Goal: Transaction & Acquisition: Purchase product/service

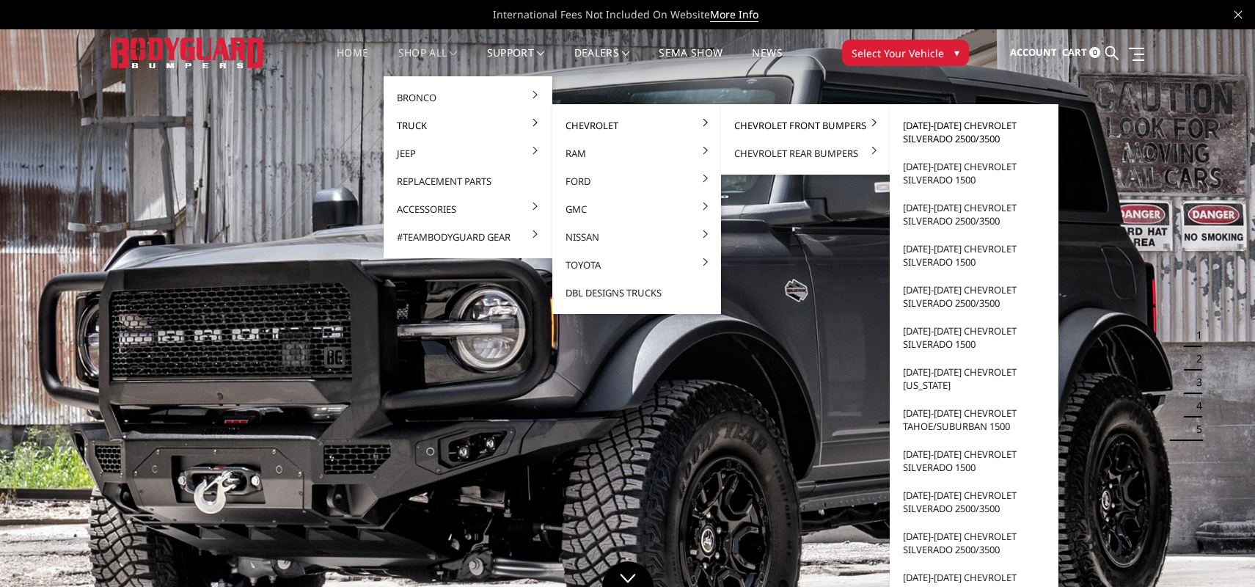
click at [939, 126] on link "[DATE]-[DATE] Chevrolet Silverado 2500/3500" at bounding box center [974, 131] width 157 height 41
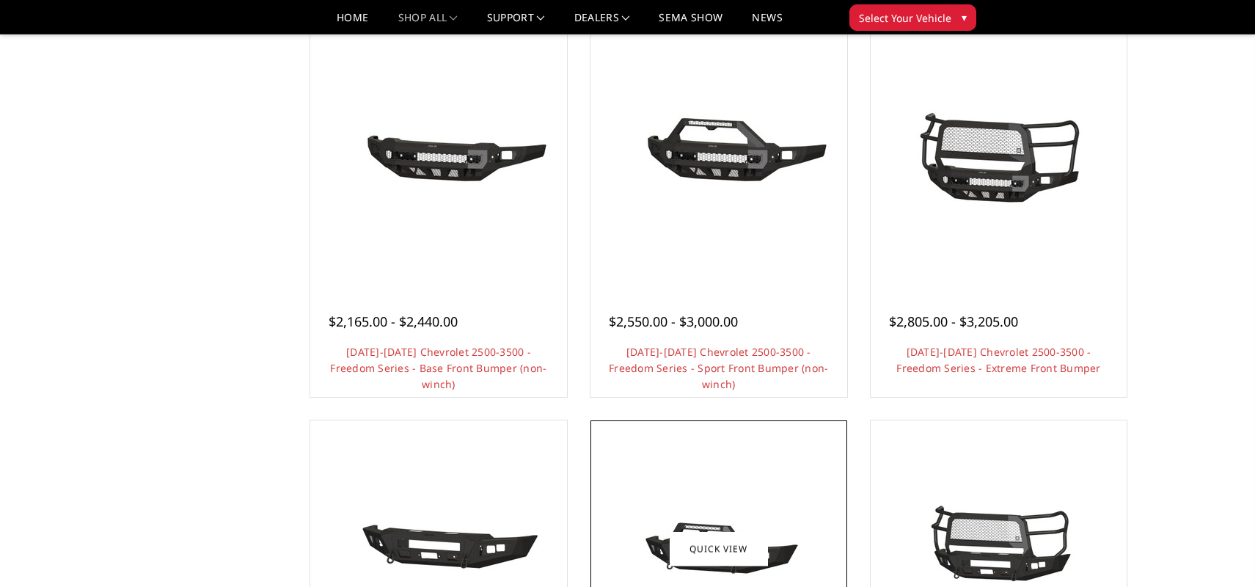
scroll to position [537, 0]
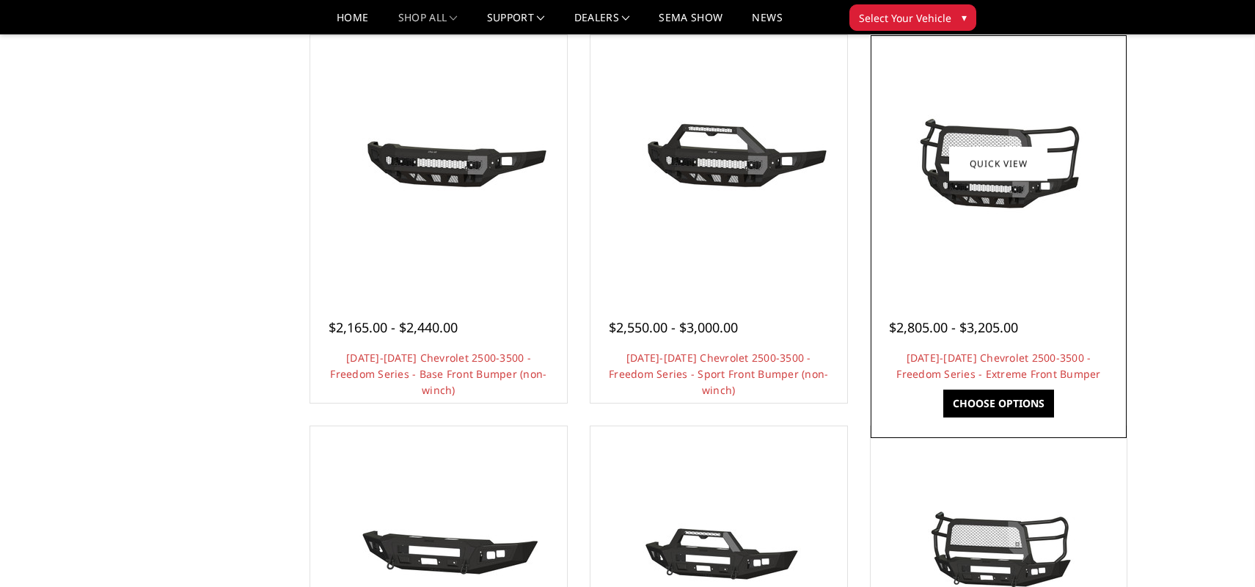
click at [945, 114] on img at bounding box center [998, 164] width 235 height 110
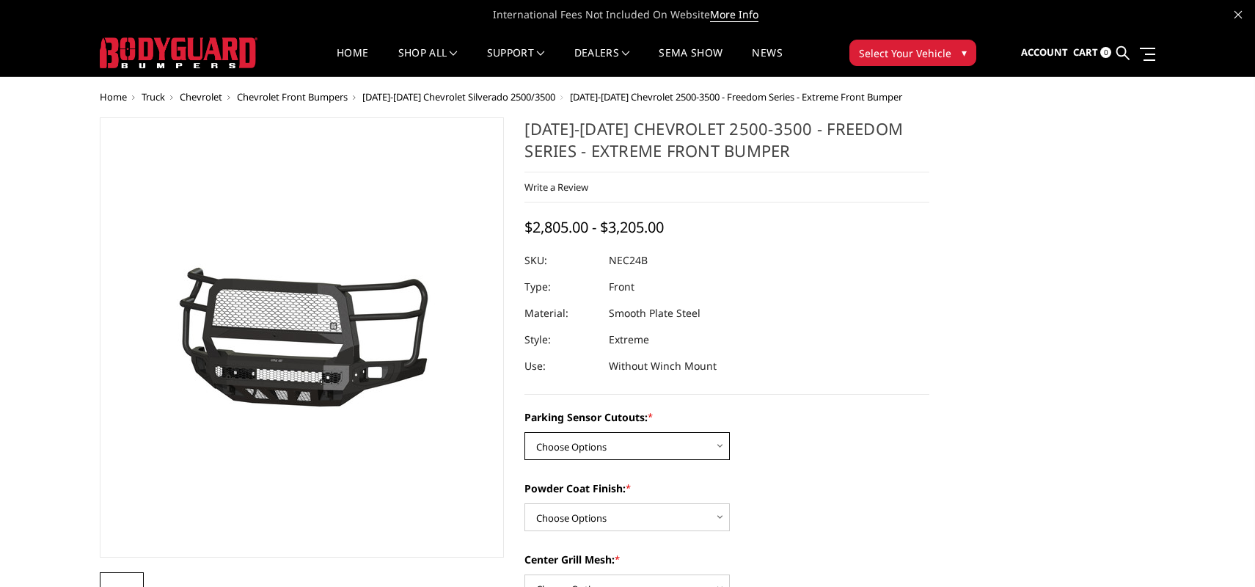
click at [556, 444] on select "Choose Options No - Without Parking Sensor Cutouts Yes - With Parking Sensor Cu…" at bounding box center [626, 446] width 205 height 28
select select "2978"
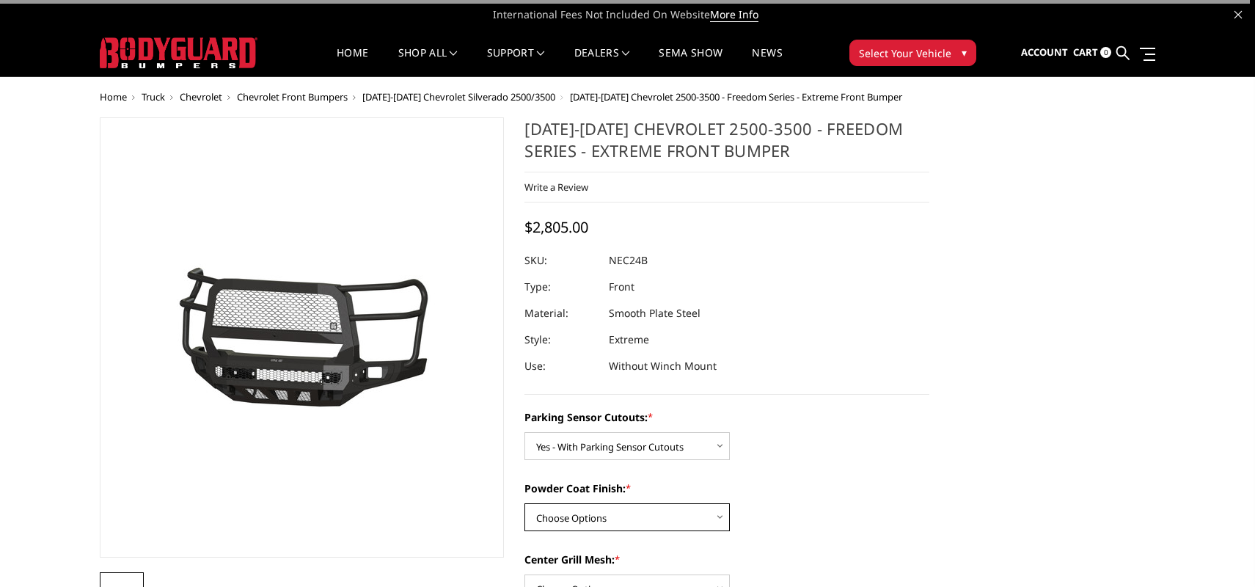
click at [575, 521] on select "Choose Options Bare Metal Texture Black Powder Coat" at bounding box center [626, 517] width 205 height 28
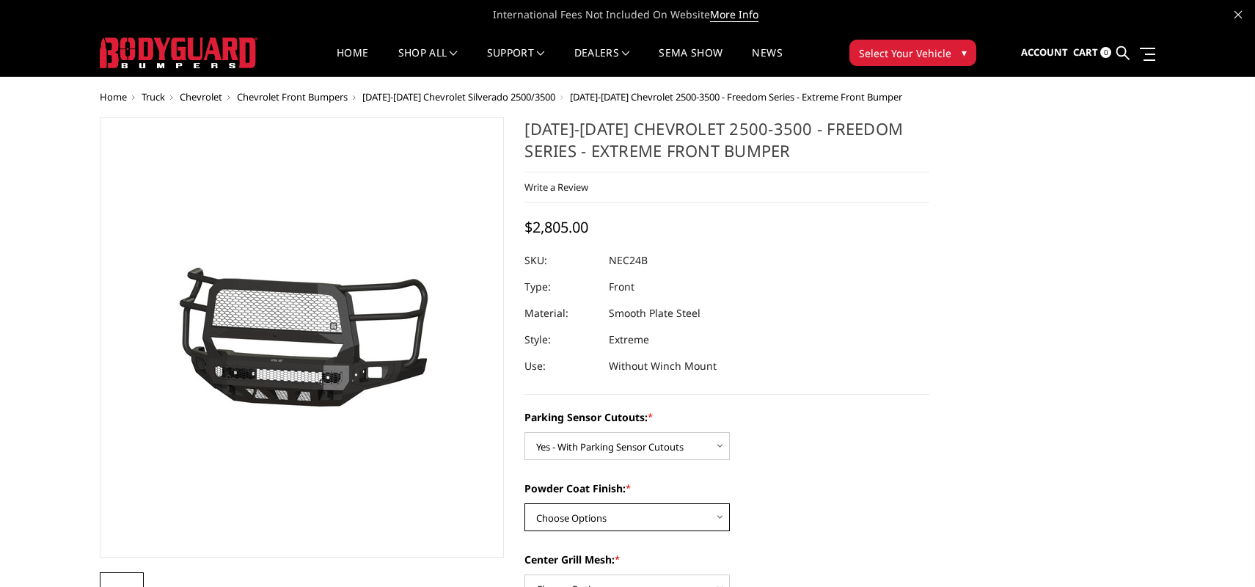
select select "2980"
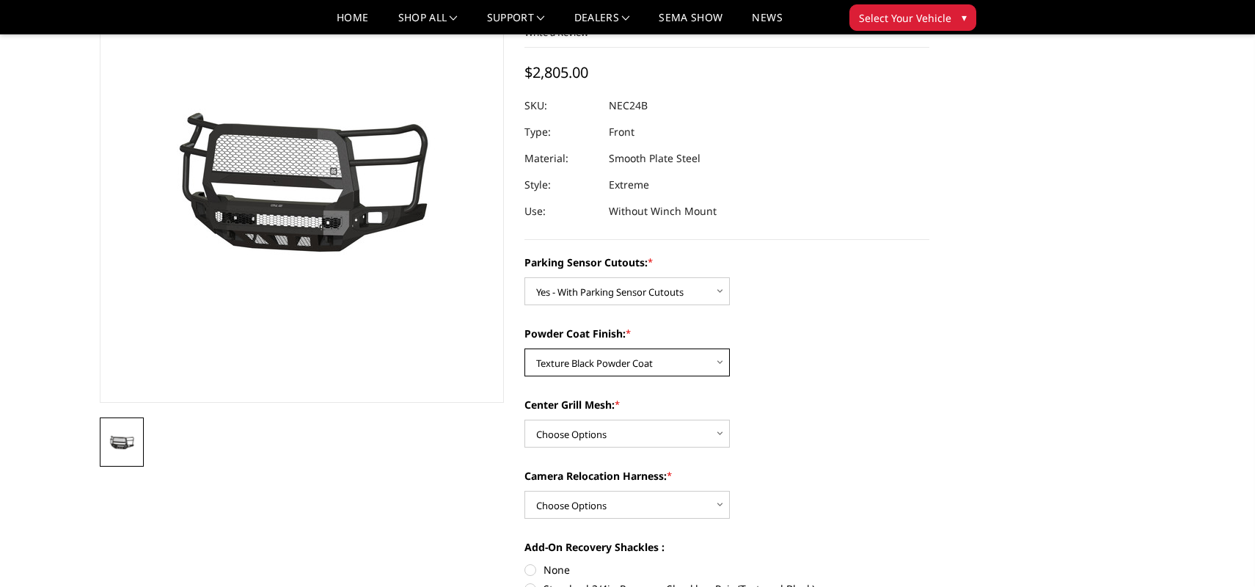
scroll to position [116, 0]
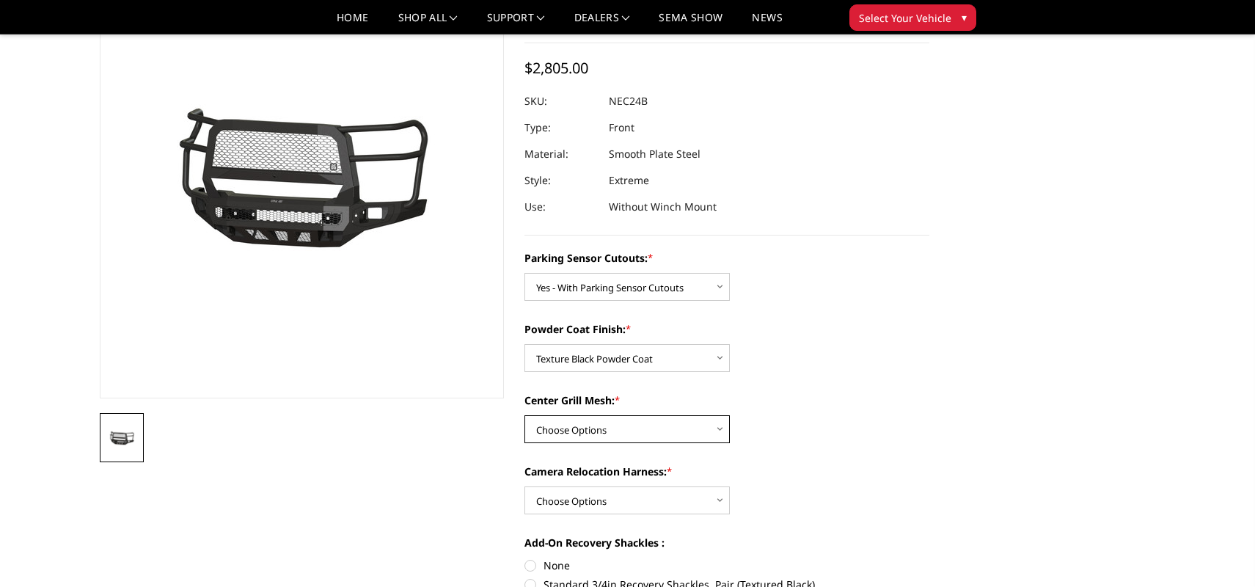
click at [664, 430] on select "Choose Options WITH Expanded Metal in Center Grill WITHOUT Expanded Metal in Ce…" at bounding box center [626, 429] width 205 height 28
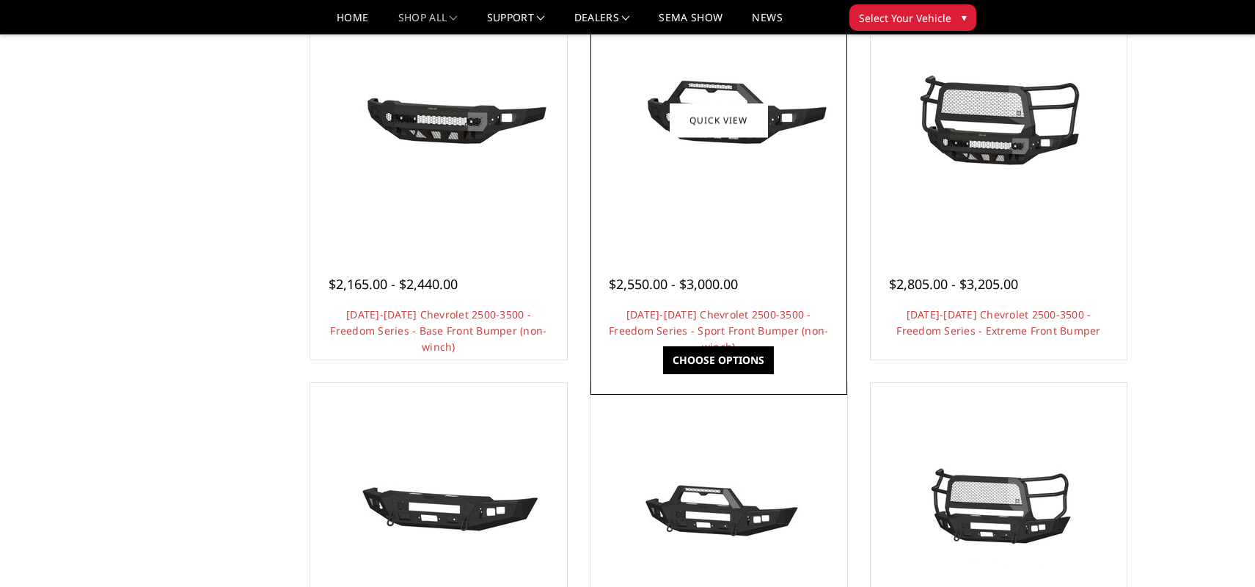
scroll to position [537, 0]
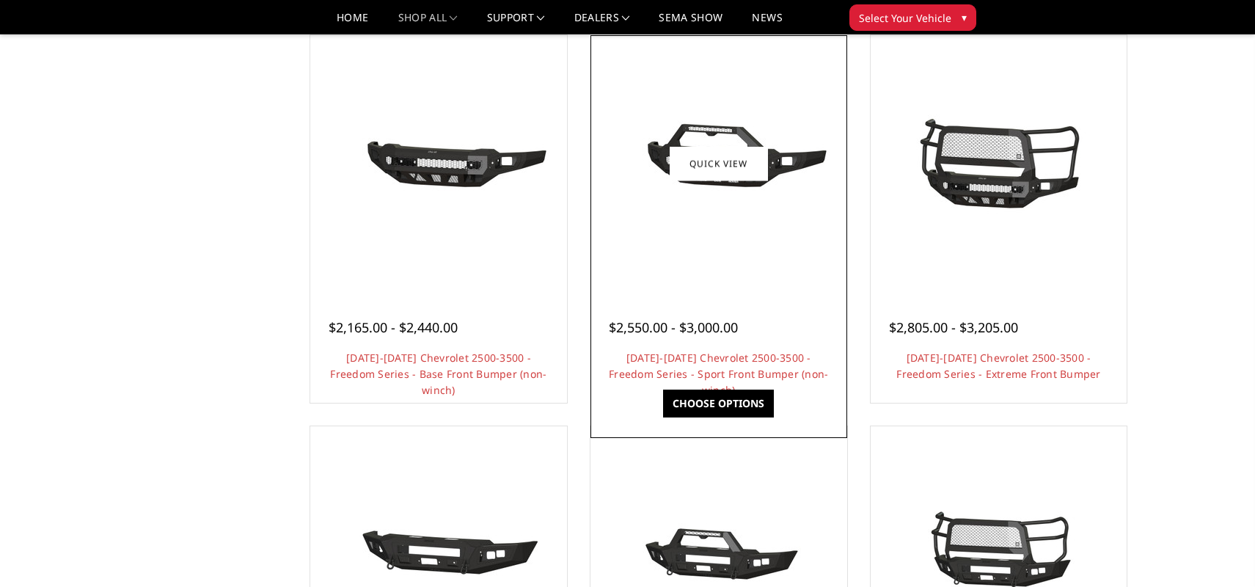
click at [731, 276] on div at bounding box center [718, 163] width 249 height 249
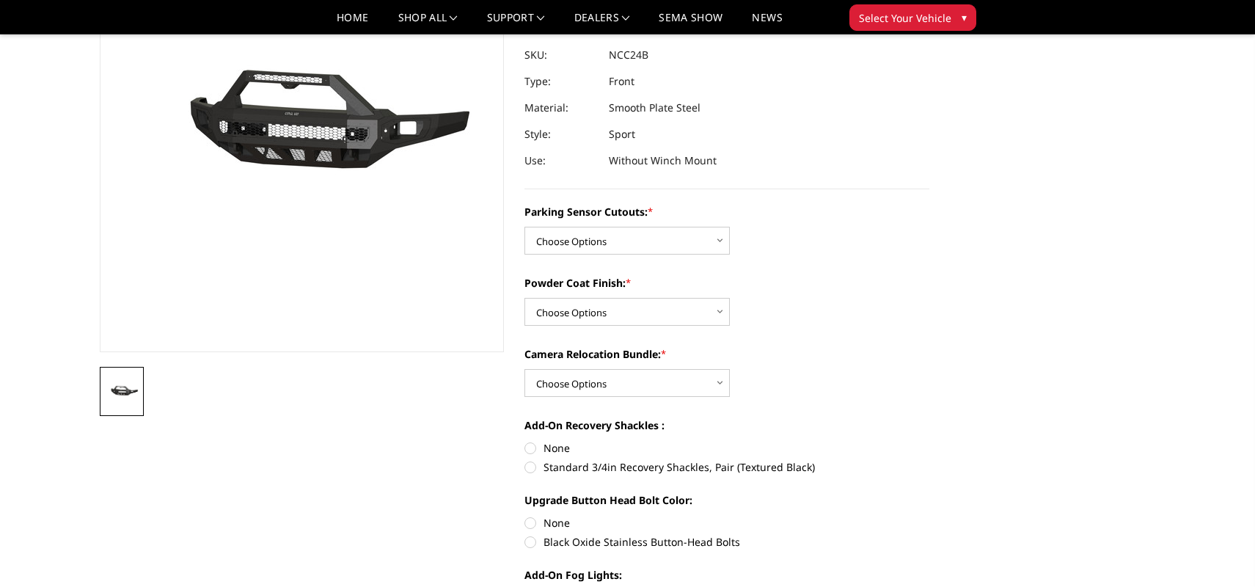
scroll to position [167, 0]
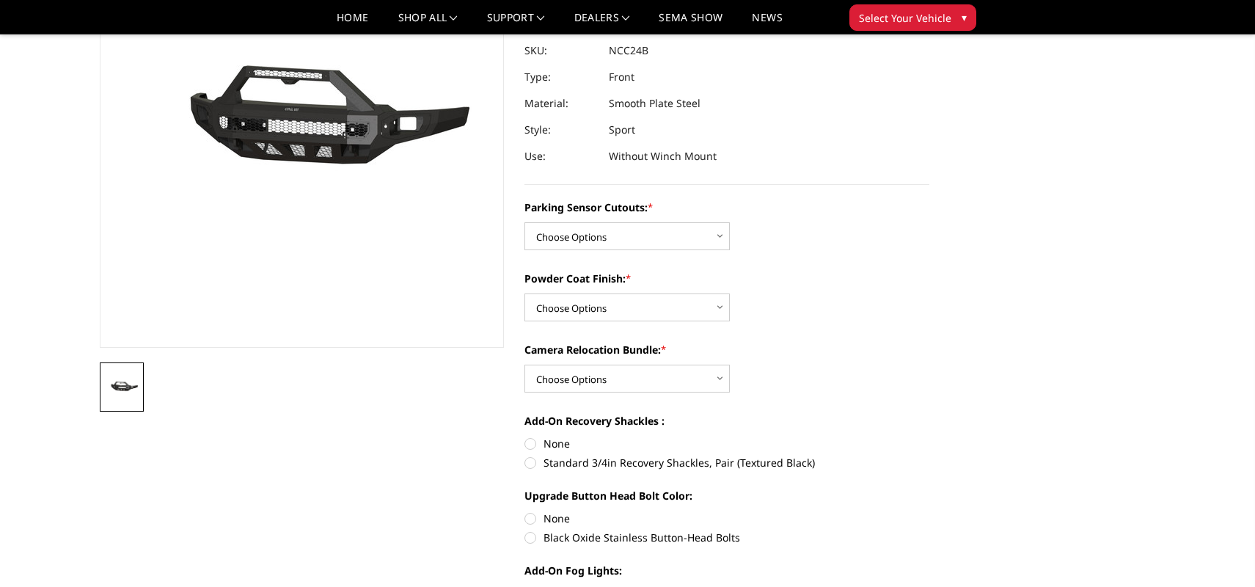
click at [532, 466] on label "Standard 3/4in Recovery Shackles, Pair (Textured Black)" at bounding box center [726, 462] width 405 height 15
click at [929, 436] on input "Standard 3/4in Recovery Shackles, Pair (Textured Black)" at bounding box center [929, 436] width 1 height 1
radio input "true"
click at [535, 540] on label "Black Oxide Stainless Button-Head Bolts" at bounding box center [726, 537] width 405 height 15
click at [929, 511] on input "Black Oxide Stainless Button-Head Bolts" at bounding box center [929, 511] width 1 height 1
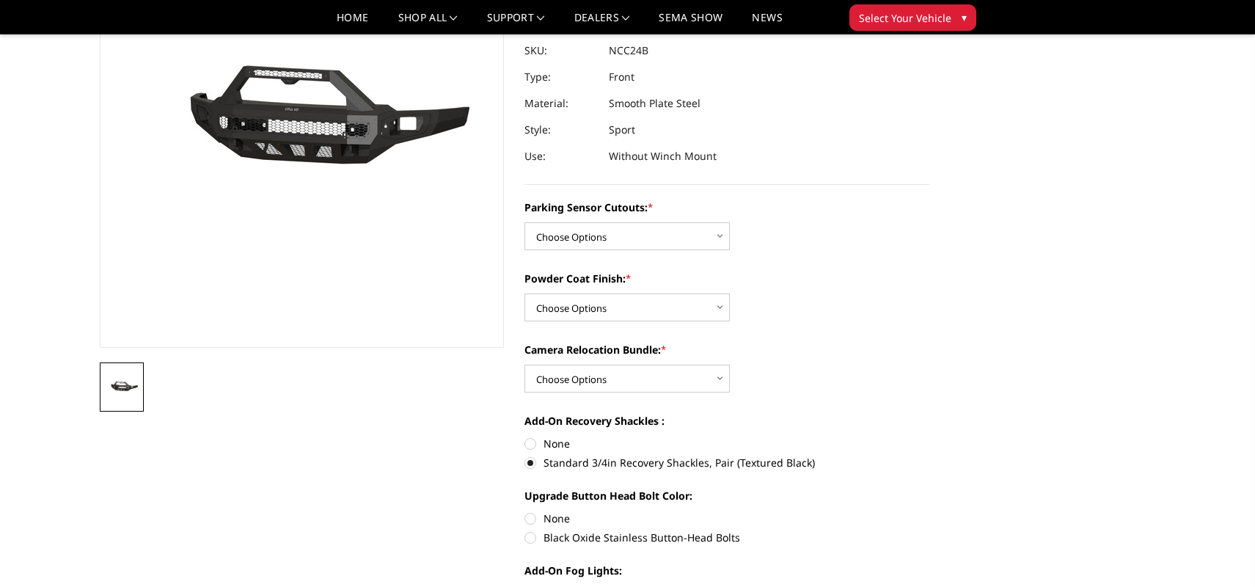
radio input "true"
click at [637, 376] on select "Choose Options WITH Camera Relocation Bundle WITHOUT Camera Relocation Bundle" at bounding box center [626, 379] width 205 height 28
select select "2975"
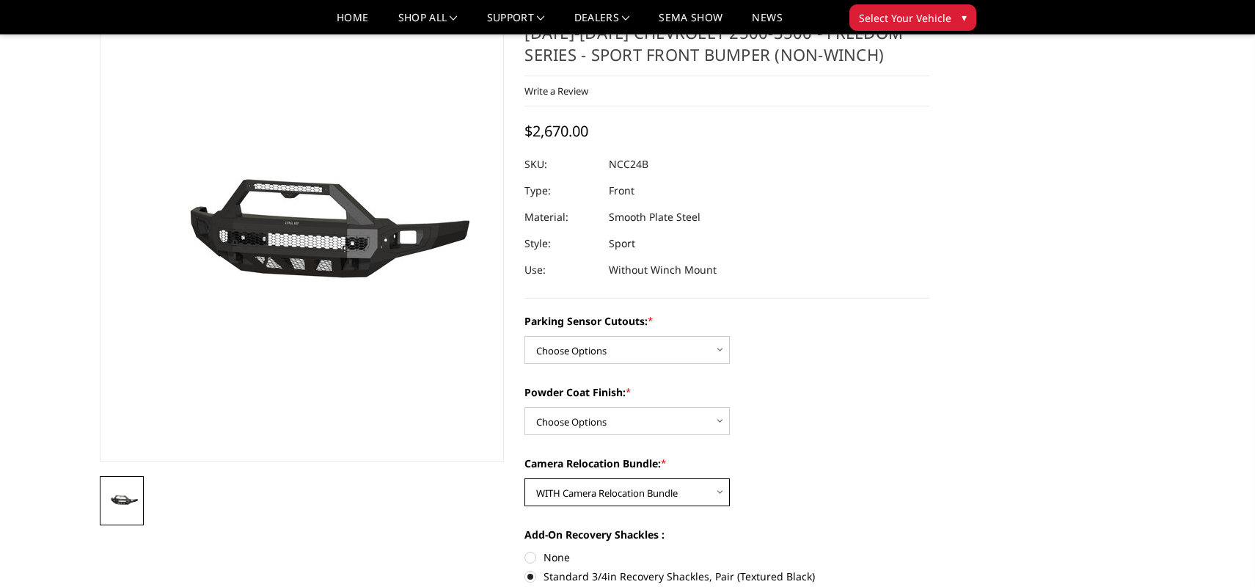
scroll to position [55, 0]
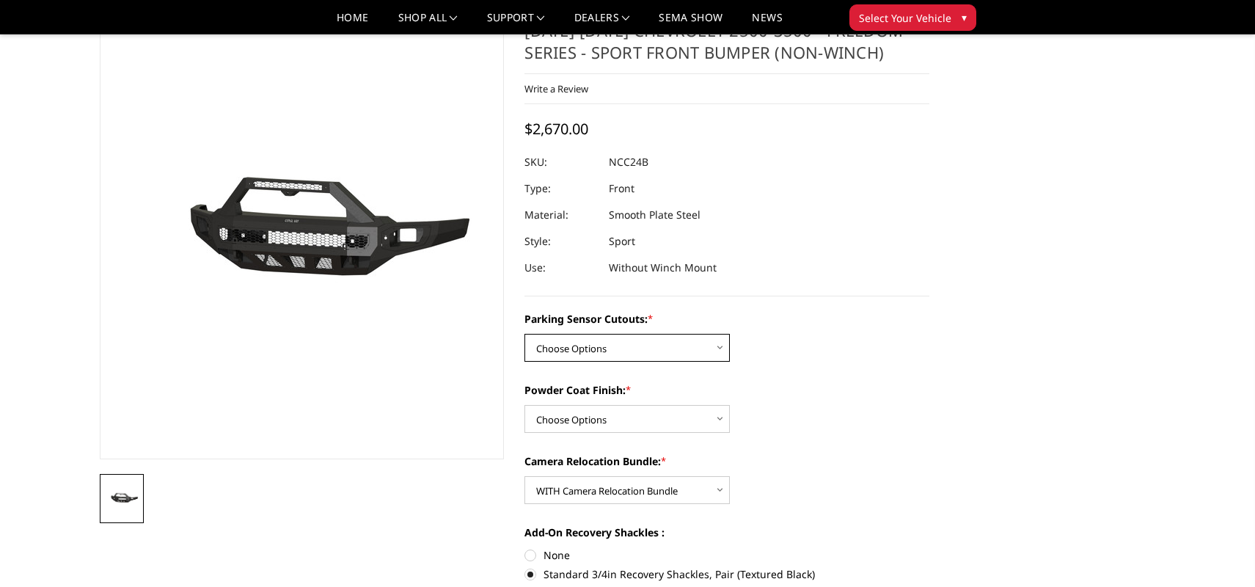
click at [624, 336] on select "Choose Options No - Without Parking Sensor Cutouts Yes - With Parking Sensor Cu…" at bounding box center [626, 348] width 205 height 28
select select "2972"
click at [607, 421] on select "Choose Options Bare Metal Texture Black Powder Coat" at bounding box center [626, 419] width 205 height 28
select select "2974"
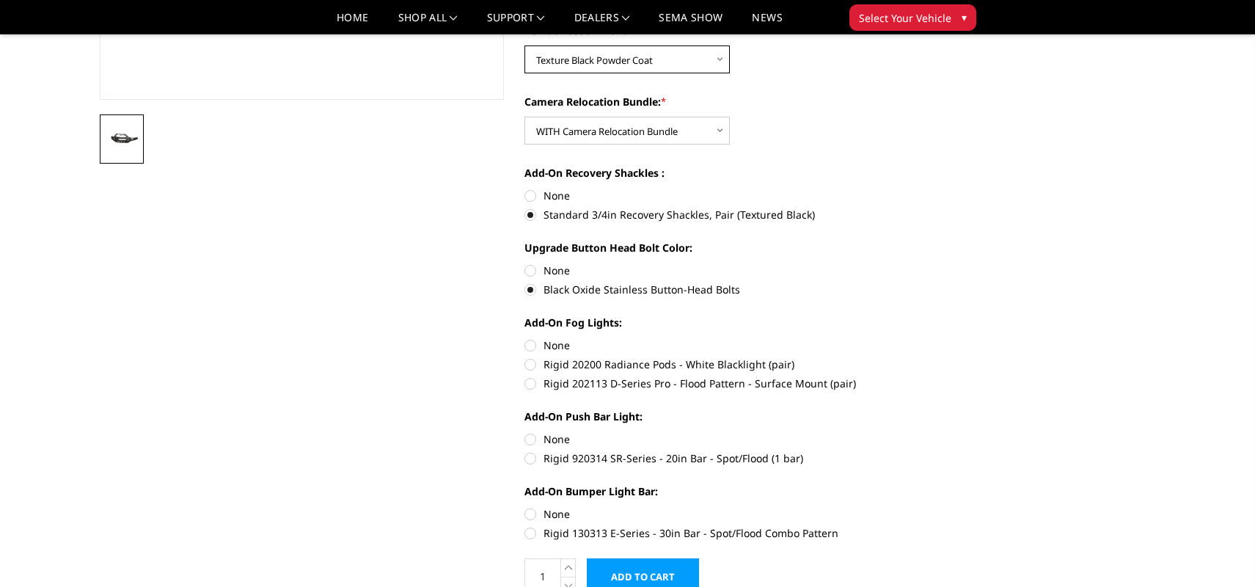
scroll to position [415, 0]
click at [536, 459] on label "Rigid 920314 SR-Series - 20in Bar - Spot/Flood (1 bar)" at bounding box center [726, 457] width 405 height 15
click at [929, 431] on input "Rigid 920314 SR-Series - 20in Bar - Spot/Flood (1 bar)" at bounding box center [929, 431] width 1 height 1
radio input "true"
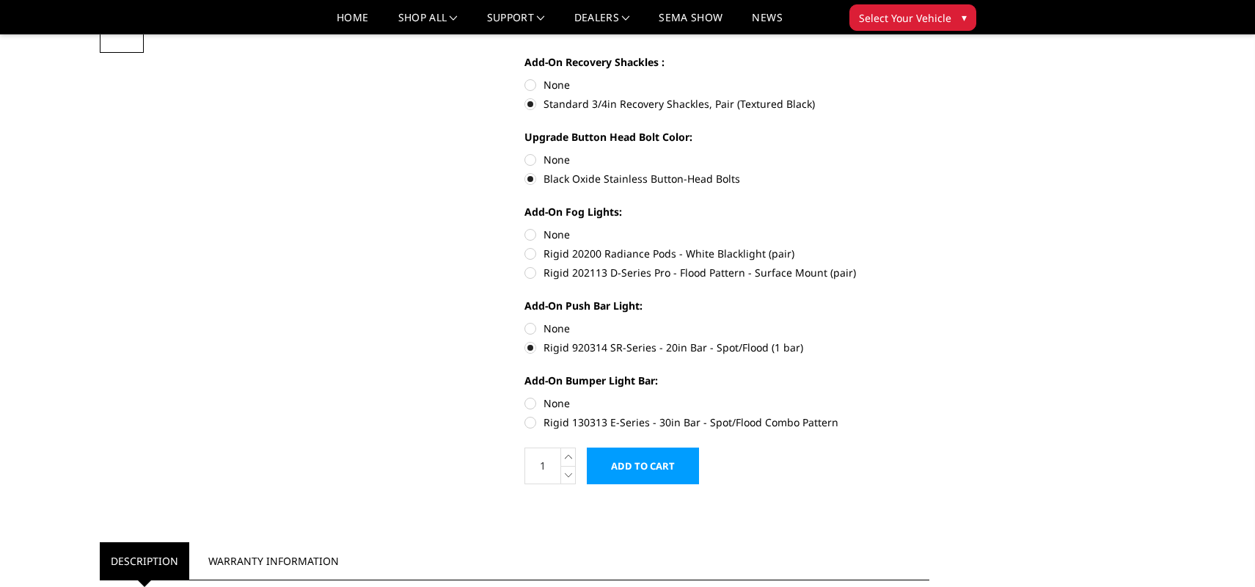
scroll to position [528, 0]
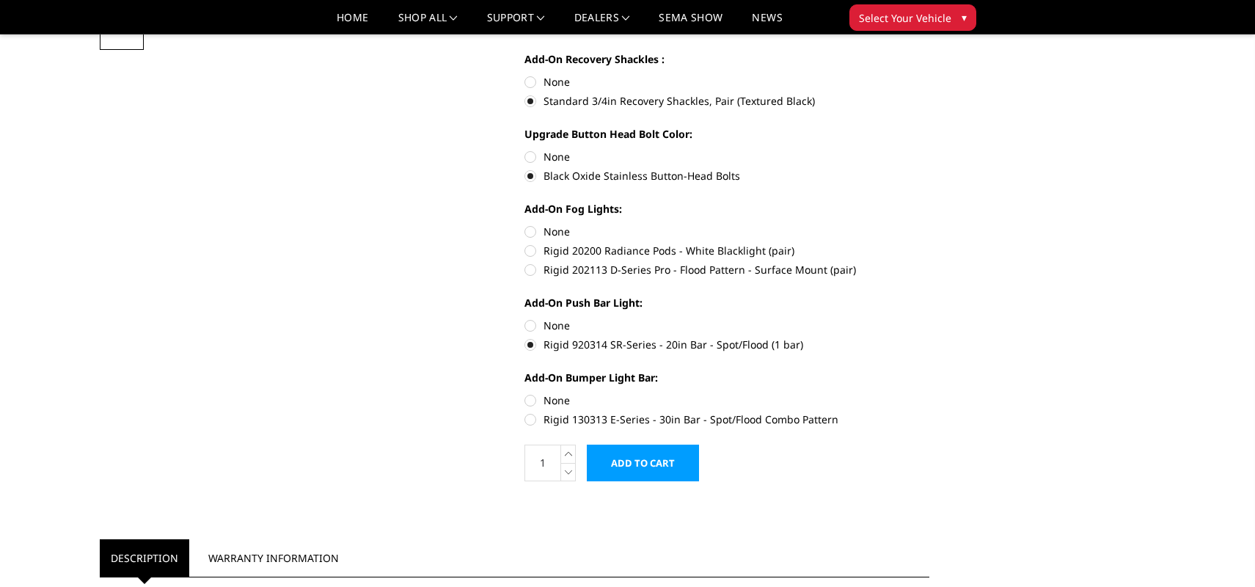
click at [533, 421] on label "Rigid 130313 E-Series - 30in Bar - Spot/Flood Combo Pattern" at bounding box center [726, 418] width 405 height 15
click at [929, 393] on input "Rigid 130313 E-Series - 30in Bar - Spot/Flood Combo Pattern" at bounding box center [929, 392] width 1 height 1
radio input "true"
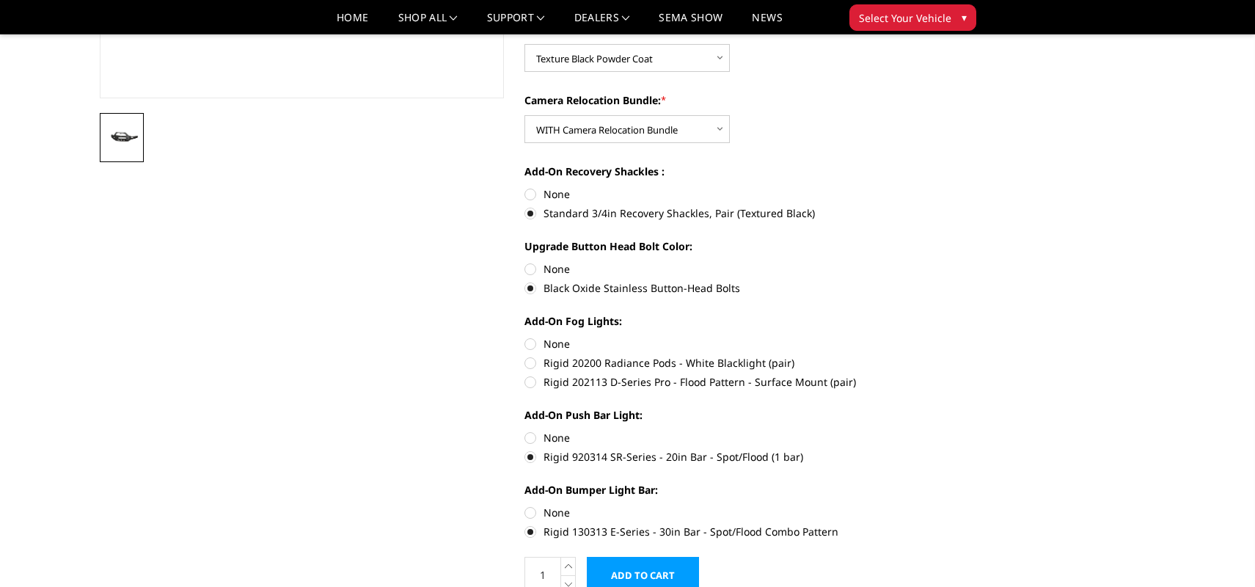
scroll to position [414, 0]
click at [533, 387] on label "Rigid 202113 D-Series Pro - Flood Pattern - Surface Mount (pair)" at bounding box center [726, 383] width 405 height 15
click at [929, 357] on input "Rigid 202113 D-Series Pro - Flood Pattern - Surface Mount (pair)" at bounding box center [929, 356] width 1 height 1
radio input "true"
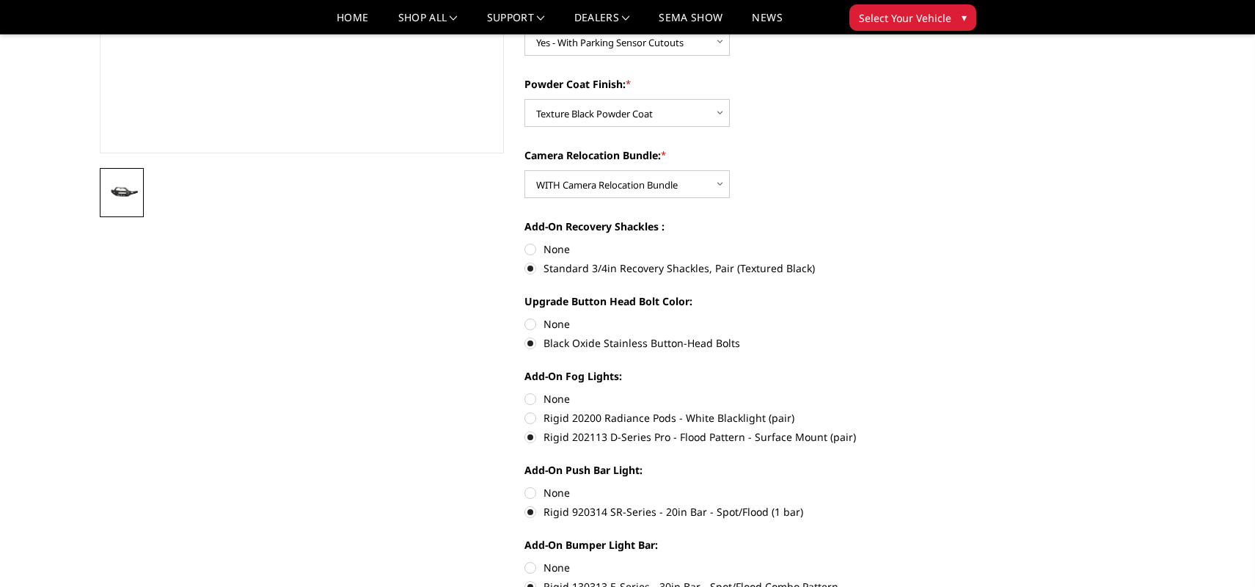
scroll to position [0, 0]
